Goal: Information Seeking & Learning: Learn about a topic

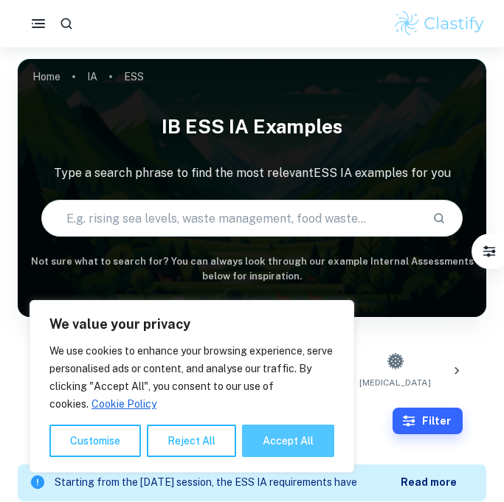
click at [269, 435] on button "Accept All" at bounding box center [288, 441] width 92 height 32
checkbox input "true"
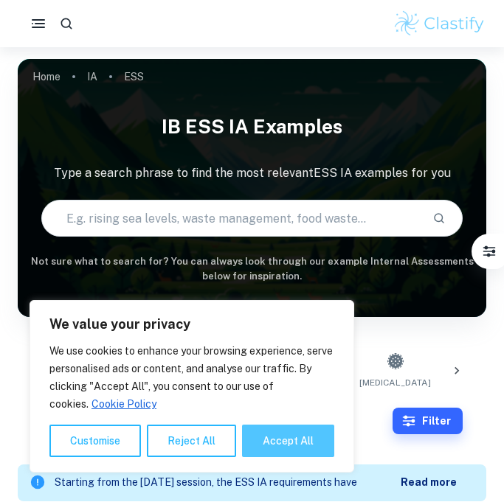
checkbox input "true"
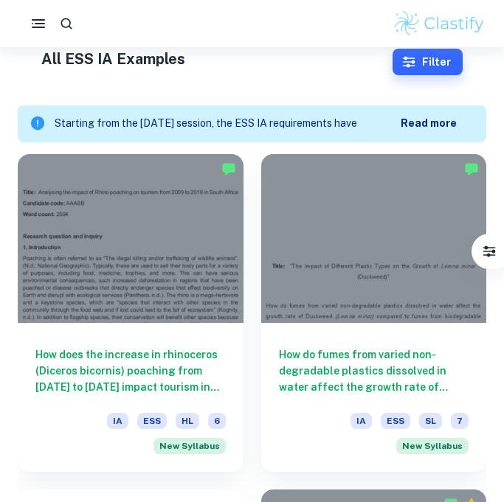
scroll to position [363, 0]
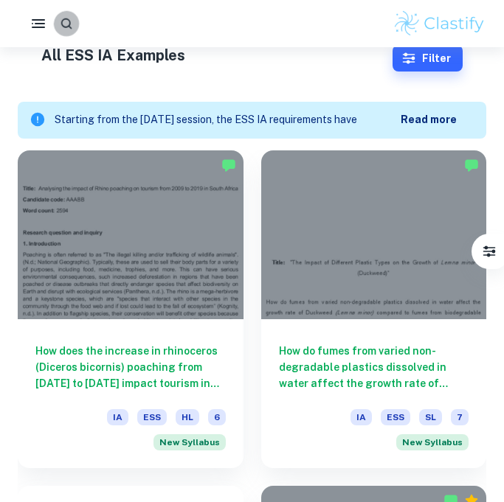
click at [73, 21] on icon "button" at bounding box center [66, 23] width 14 height 14
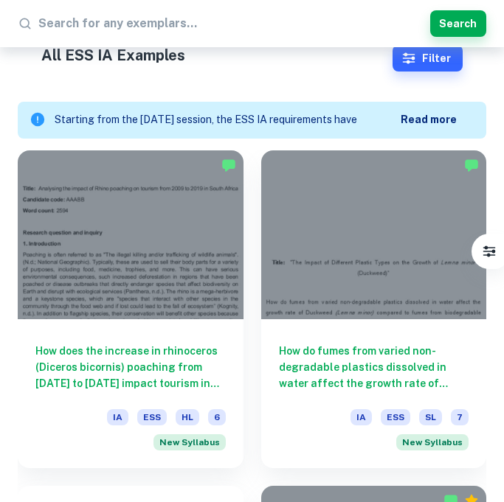
click at [129, 24] on input "text" at bounding box center [231, 24] width 386 height 24
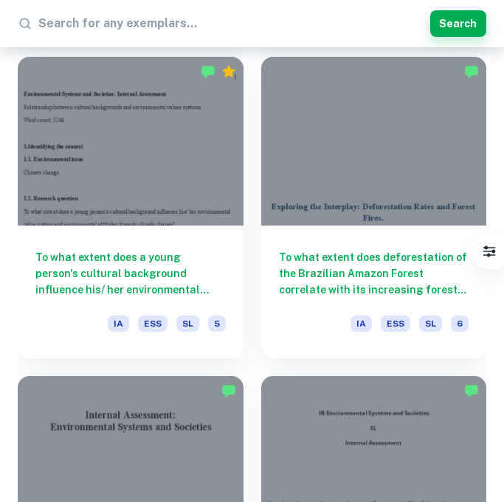
scroll to position [2454, 0]
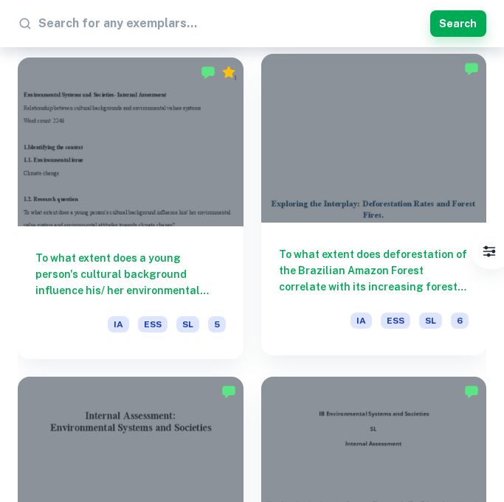
click at [319, 255] on h6 "To what extent does deforestation of the Brazilian Amazon Forest correlate with…" at bounding box center [374, 270] width 190 height 49
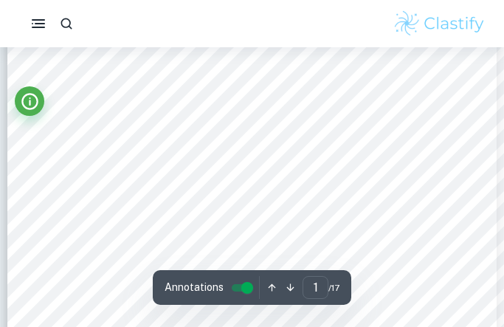
scroll to position [191, 1]
